Goal: Communication & Community: Answer question/provide support

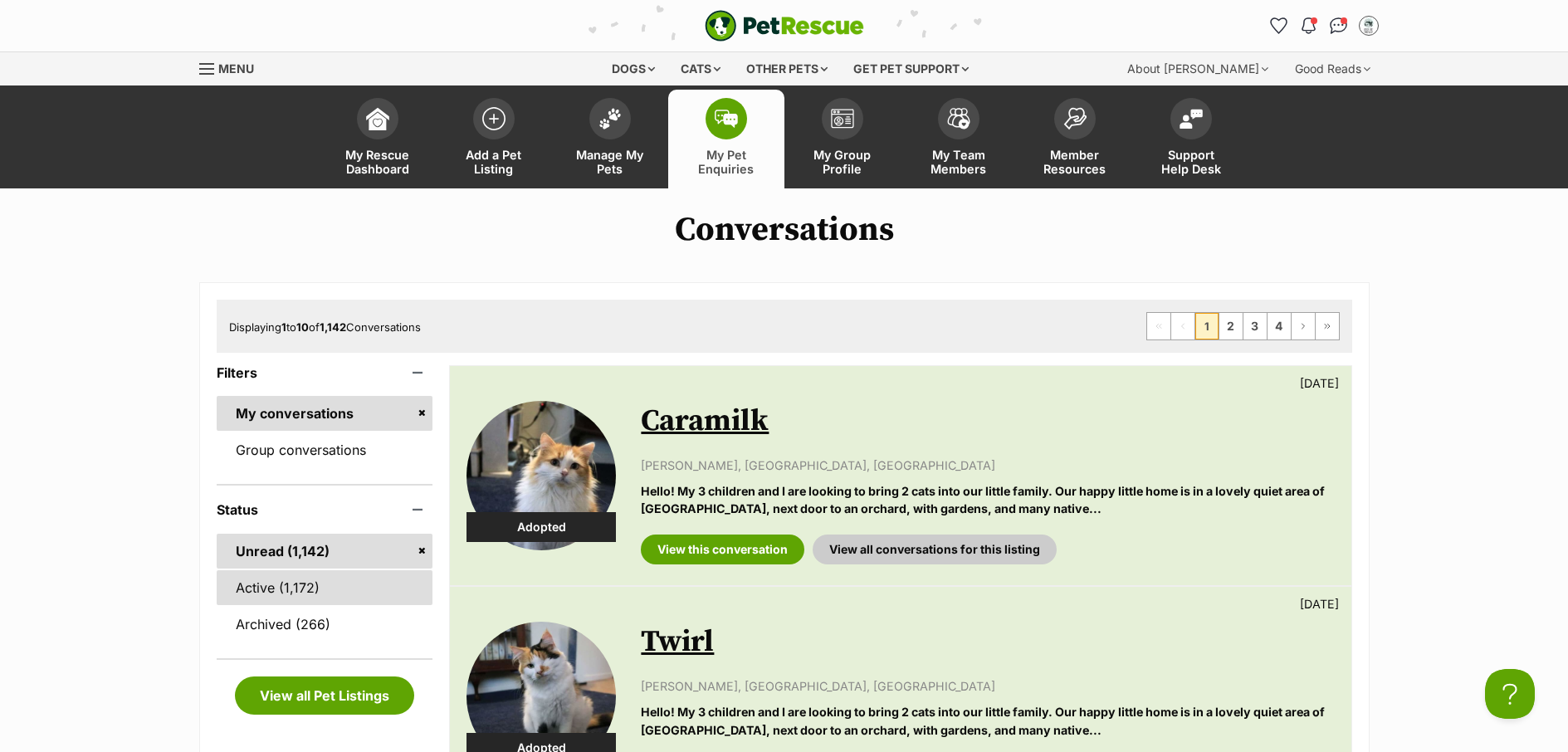
click at [305, 584] on link "Active (1,172)" at bounding box center [325, 588] width 217 height 35
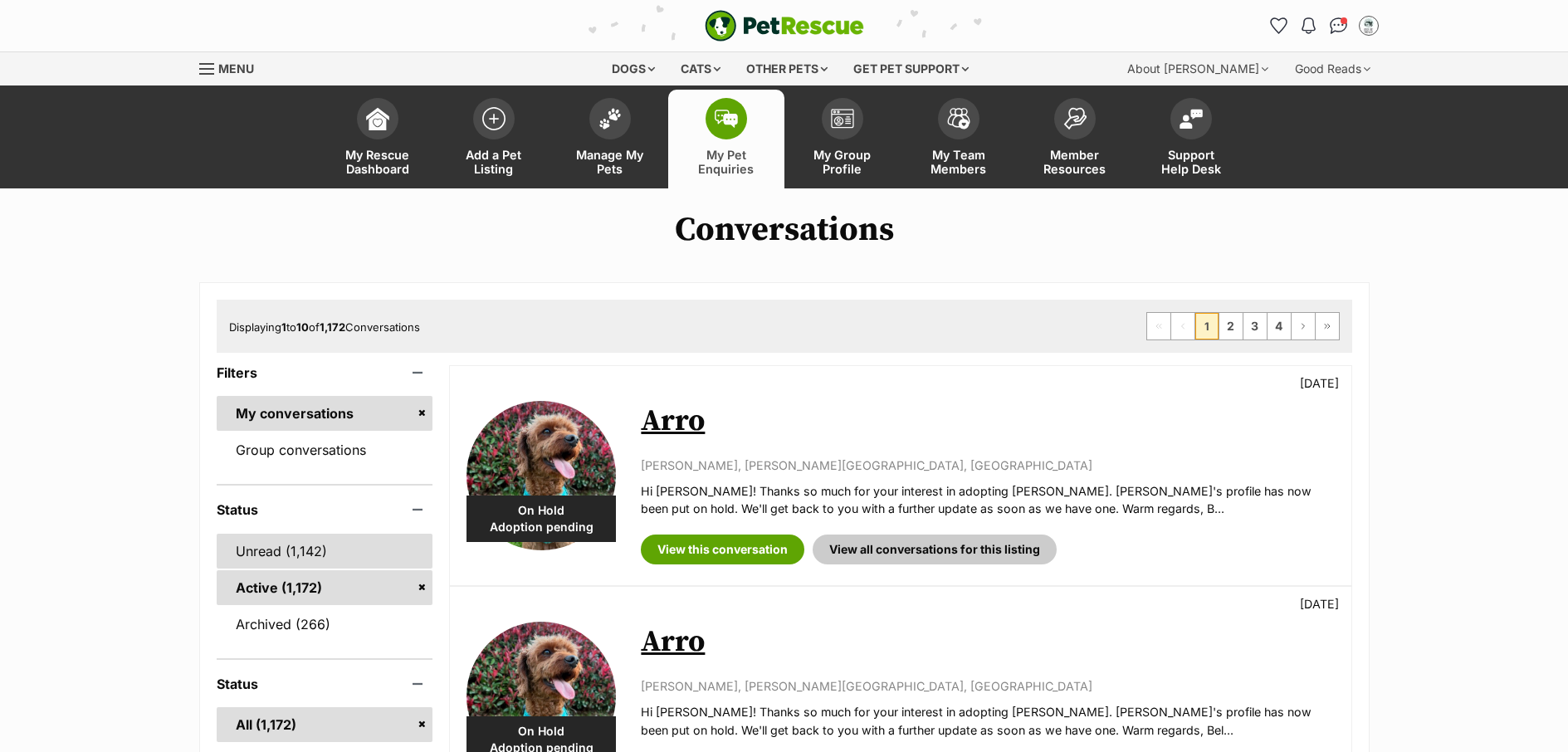
click at [259, 562] on link "Unread (1,142)" at bounding box center [325, 551] width 217 height 35
